Goal: Find specific page/section: Find specific page/section

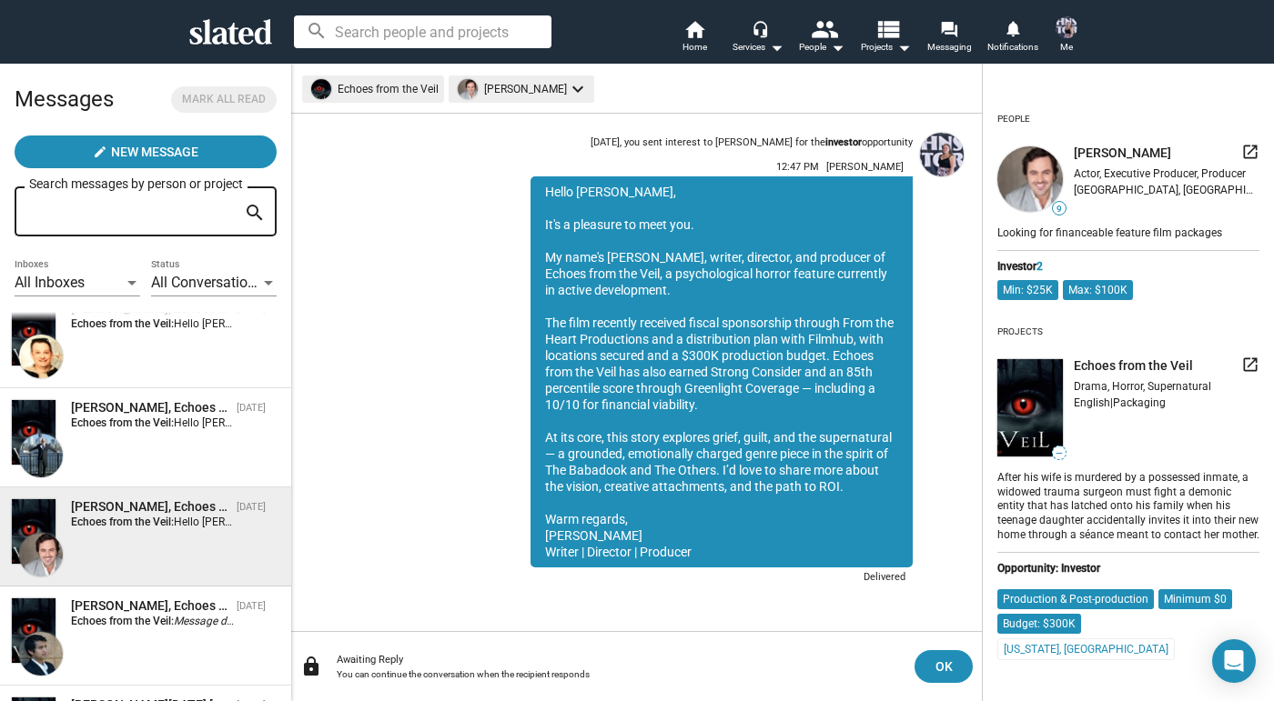
click at [157, 370] on div "[PERSON_NAME], Echoes from the Veil [DATE] Echoes from the Veil: Hello [PERSON_…" at bounding box center [145, 338] width 269 height 77
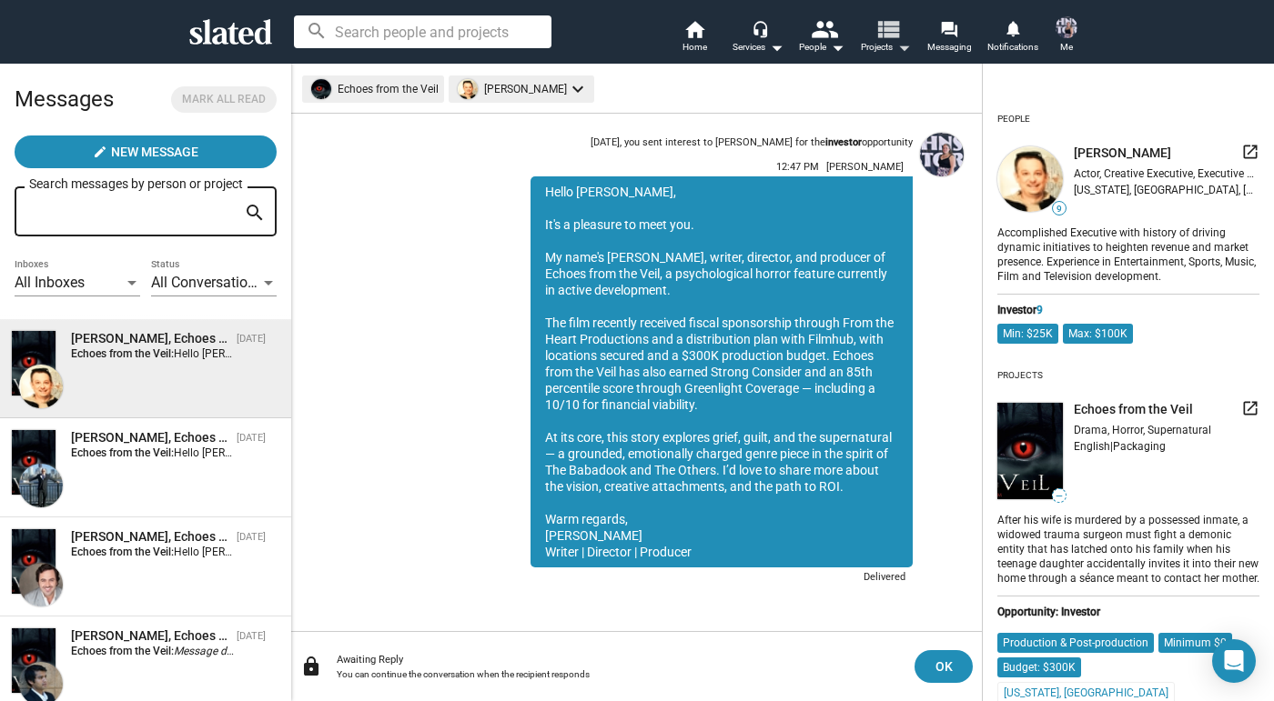
click at [856, 31] on button "view_list Projects arrow_drop_down" at bounding box center [885, 38] width 64 height 40
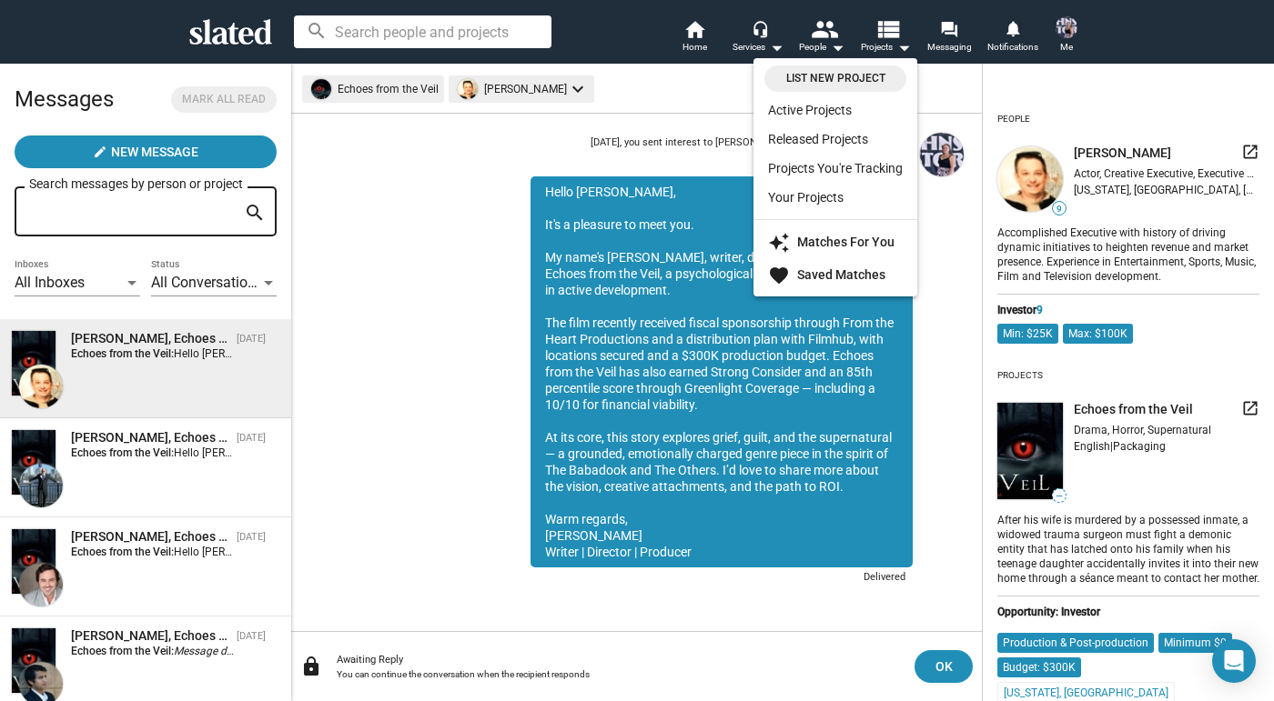
click at [930, 45] on div at bounding box center [637, 350] width 1274 height 701
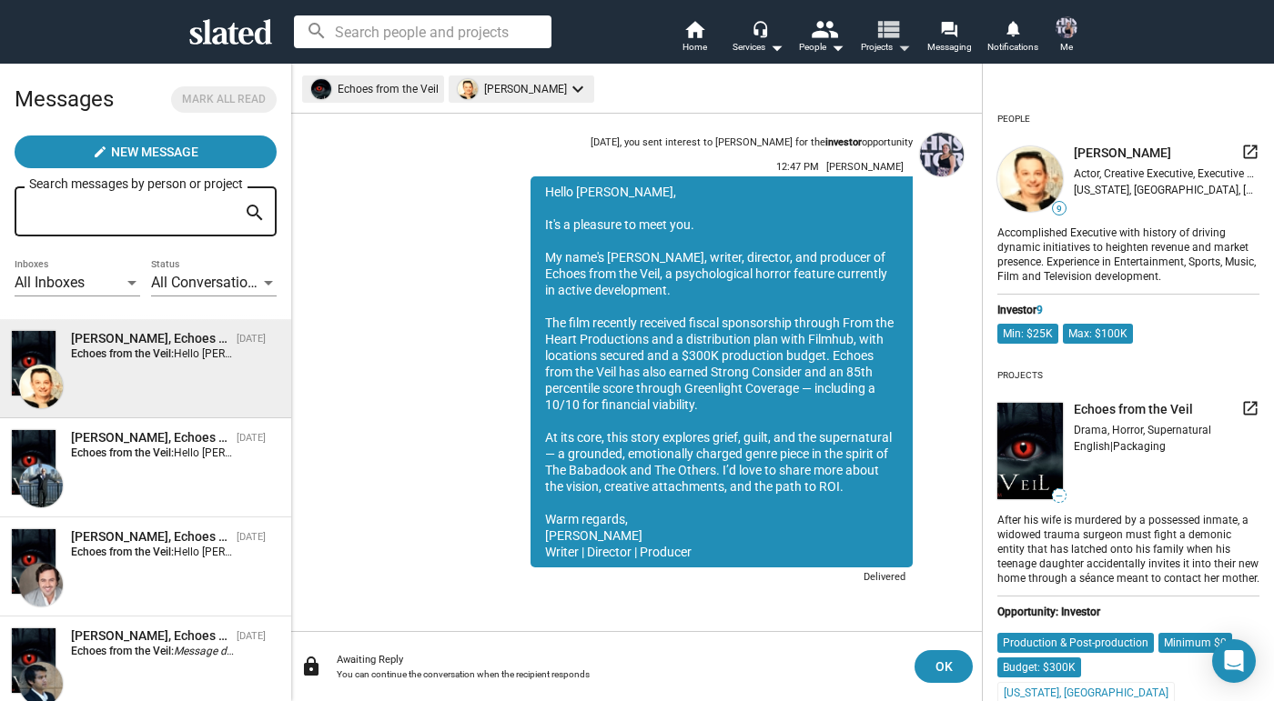
click at [893, 45] on mat-icon "arrow_drop_down" at bounding box center [903, 47] width 22 height 22
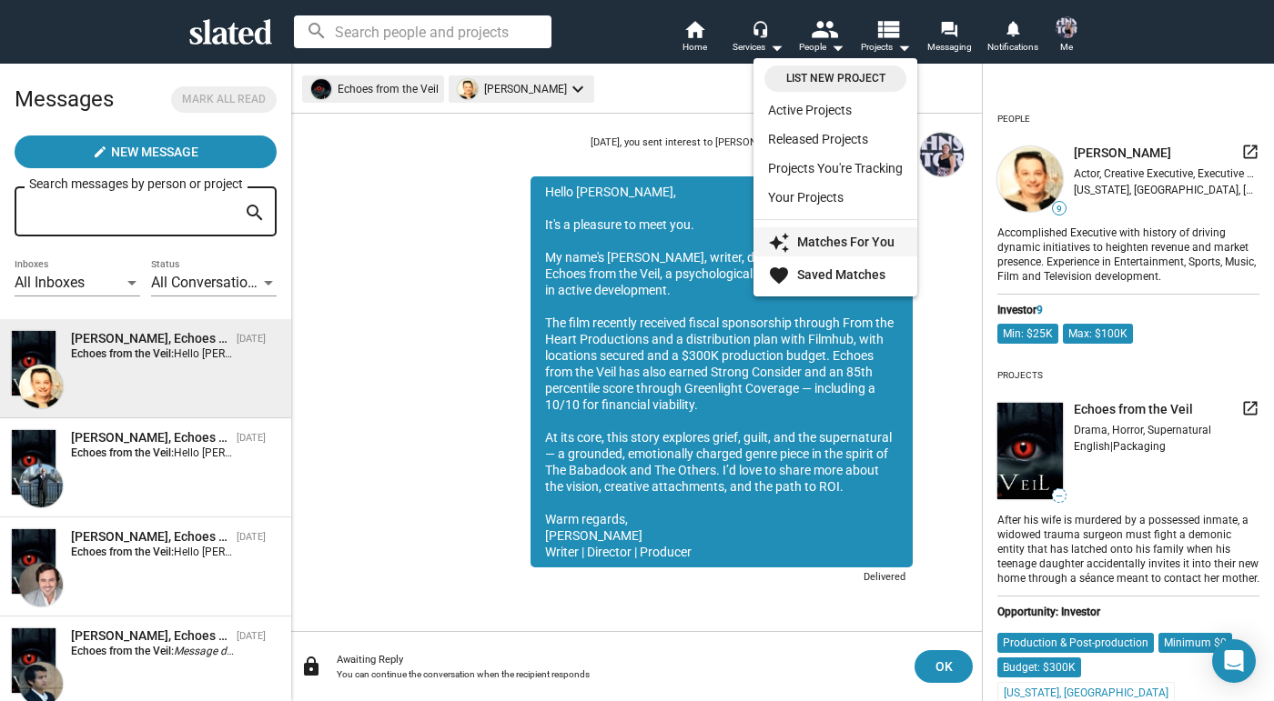
click at [837, 244] on strong "Matches For You" at bounding box center [845, 242] width 97 height 15
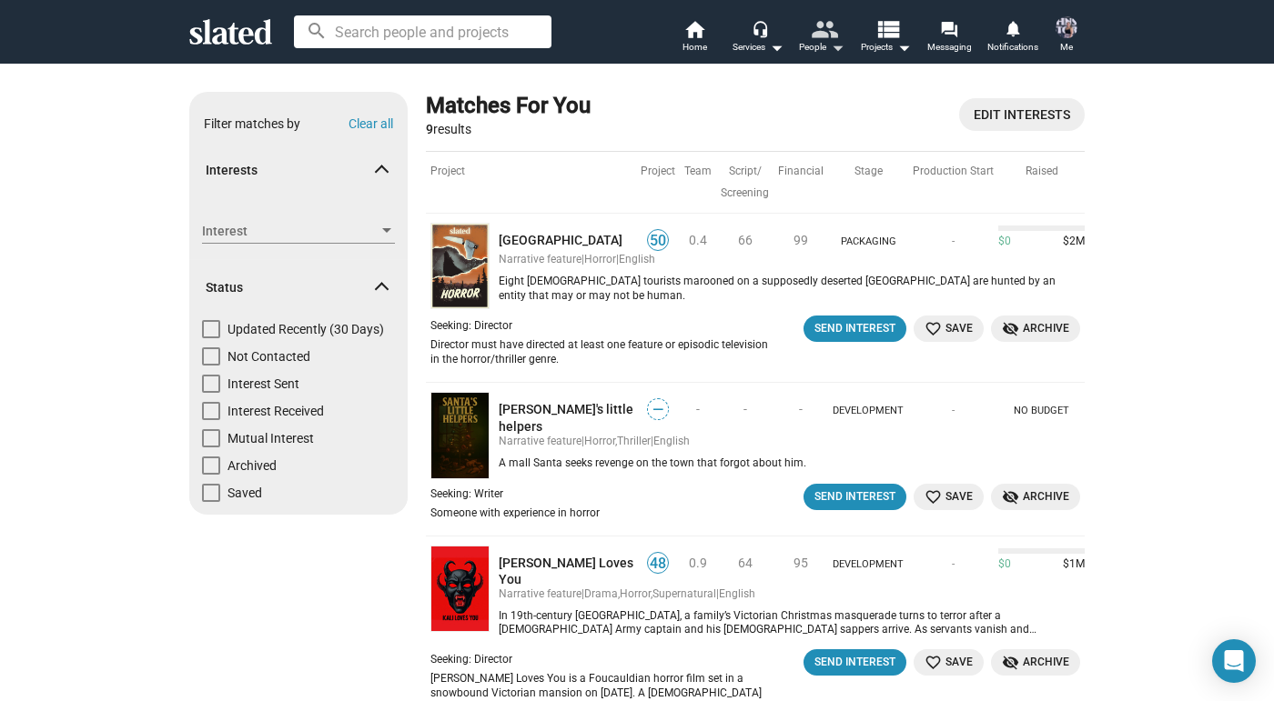
click at [829, 28] on mat-icon "people" at bounding box center [824, 28] width 26 height 26
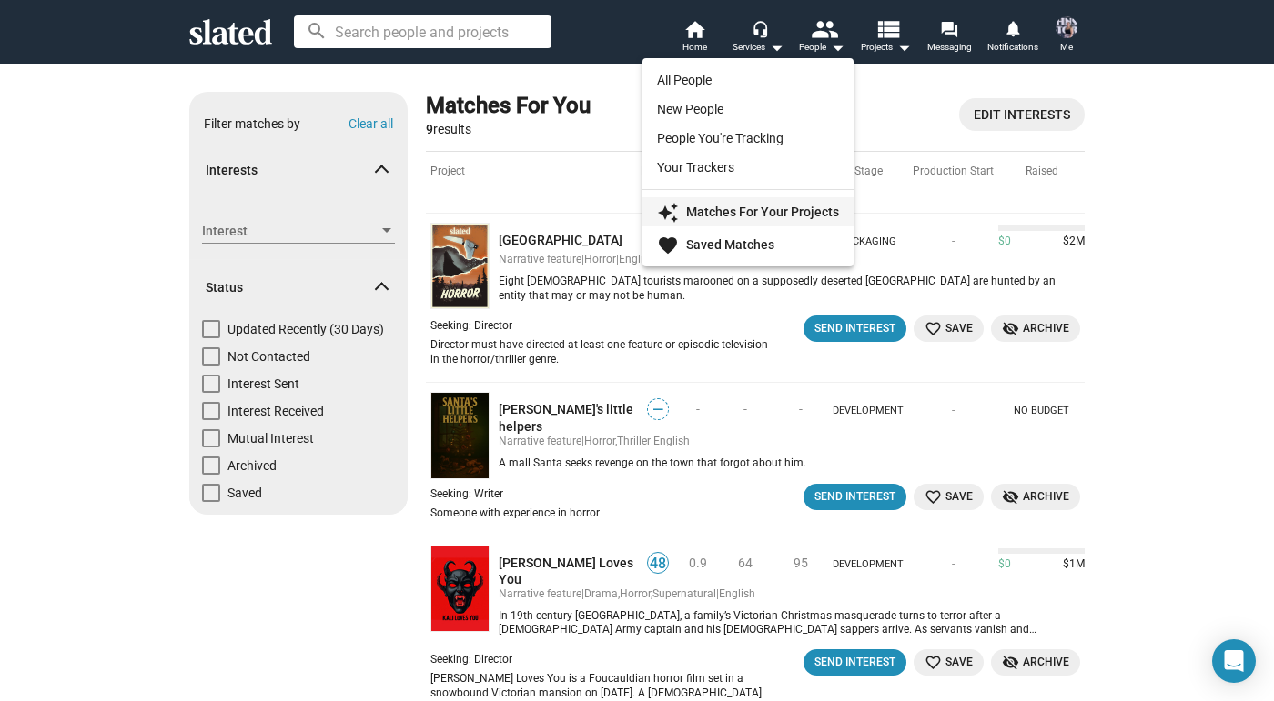
click at [733, 216] on strong "Matches For Your Projects" at bounding box center [762, 212] width 153 height 15
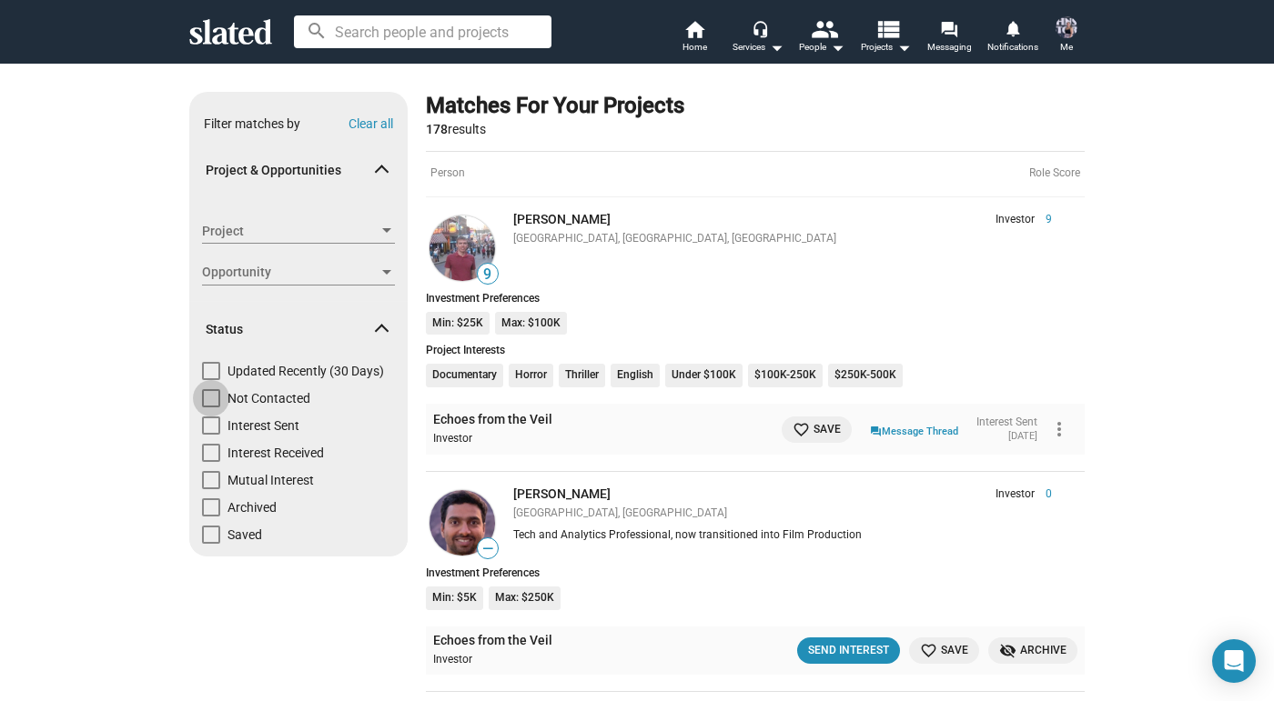
click at [214, 393] on span at bounding box center [211, 398] width 18 height 18
click at [211, 408] on input "Not Contacted" at bounding box center [210, 408] width 1 height 1
checkbox input "true"
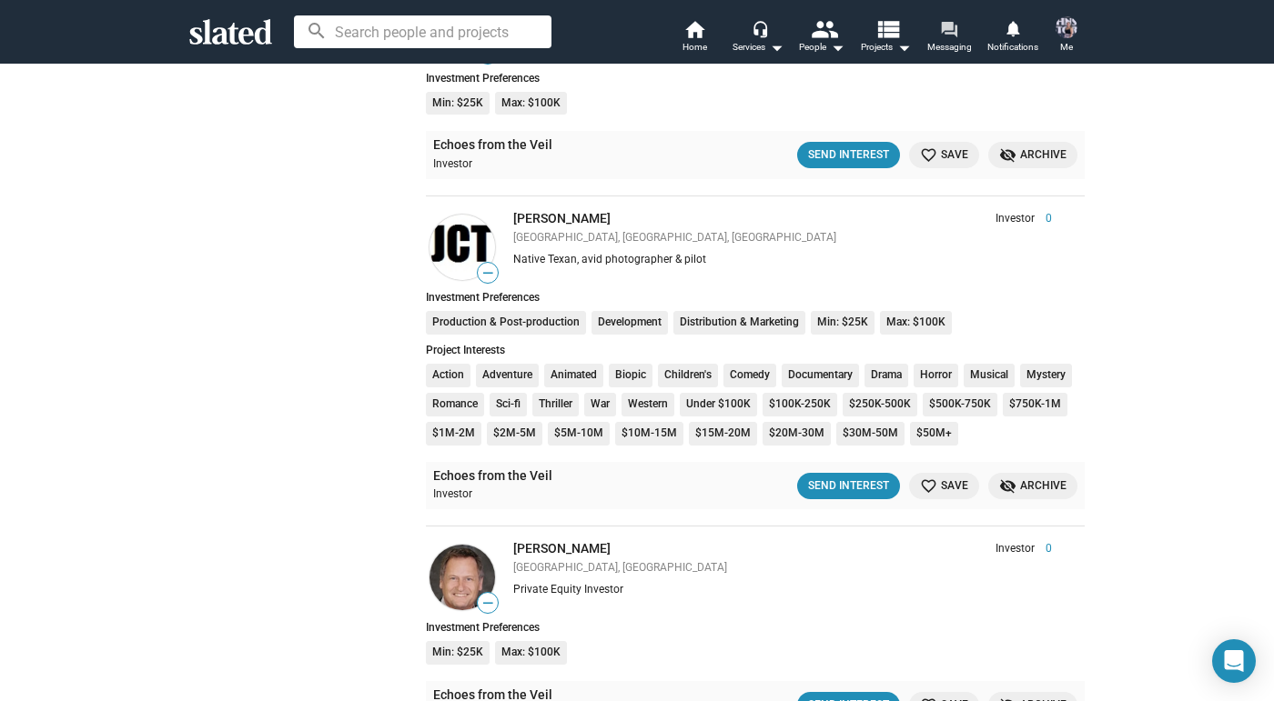
scroll to position [1177, 0]
